Goal: Navigation & Orientation: Find specific page/section

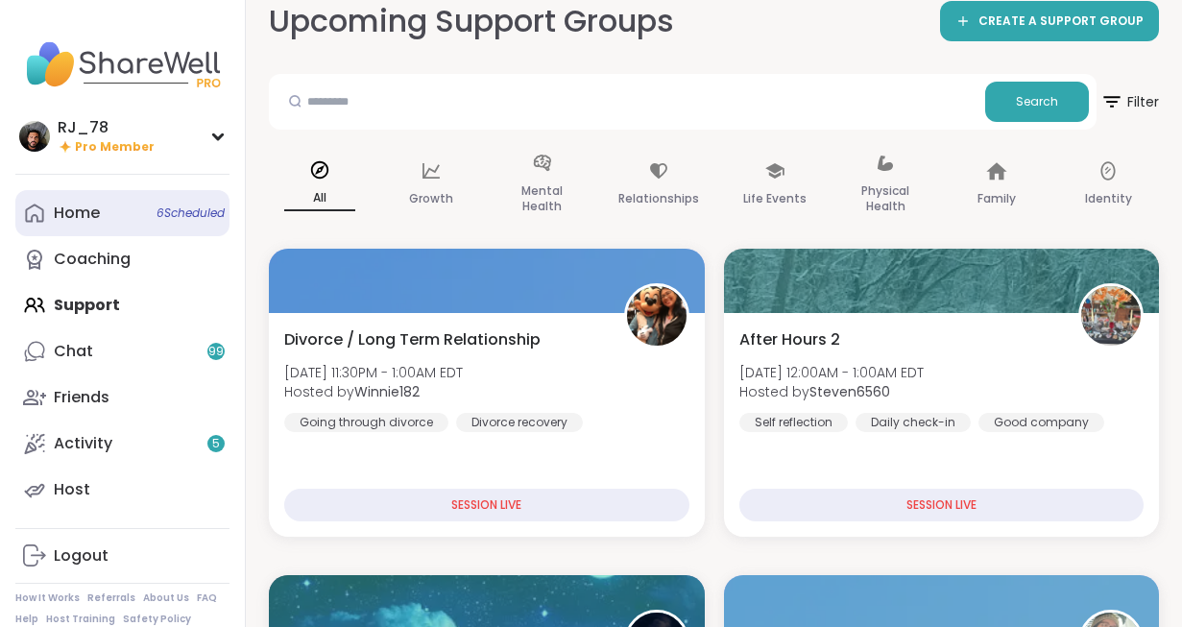
click at [101, 224] on link "Home 6 Scheduled" at bounding box center [122, 213] width 214 height 46
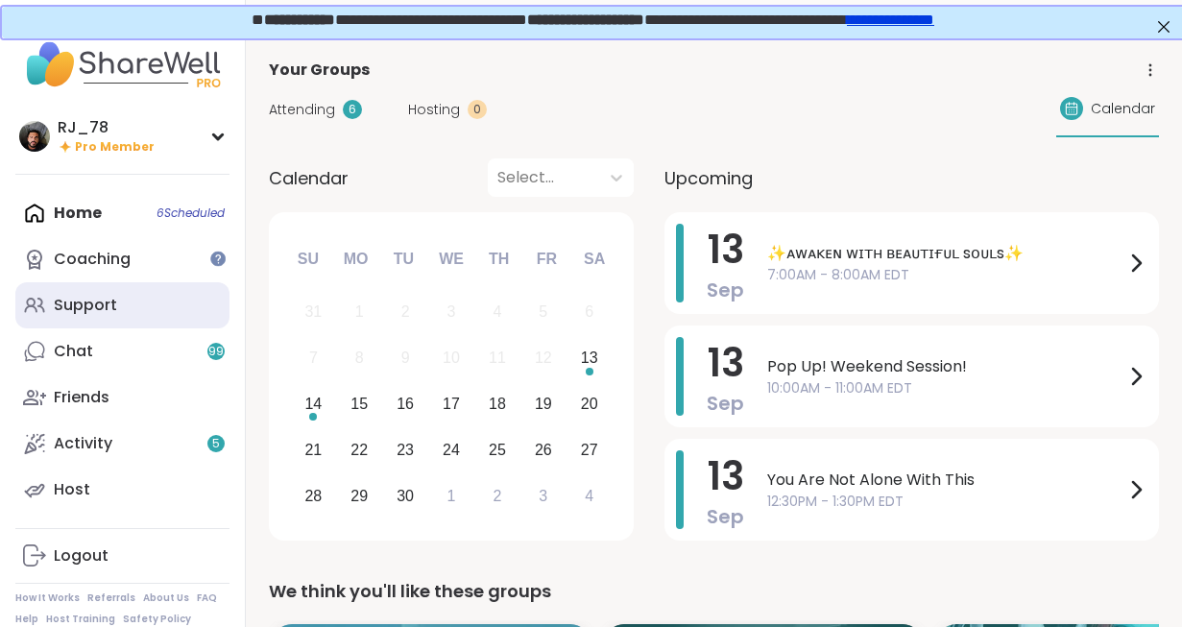
click at [130, 313] on link "Support" at bounding box center [122, 305] width 214 height 46
